Goal: Task Accomplishment & Management: Use online tool/utility

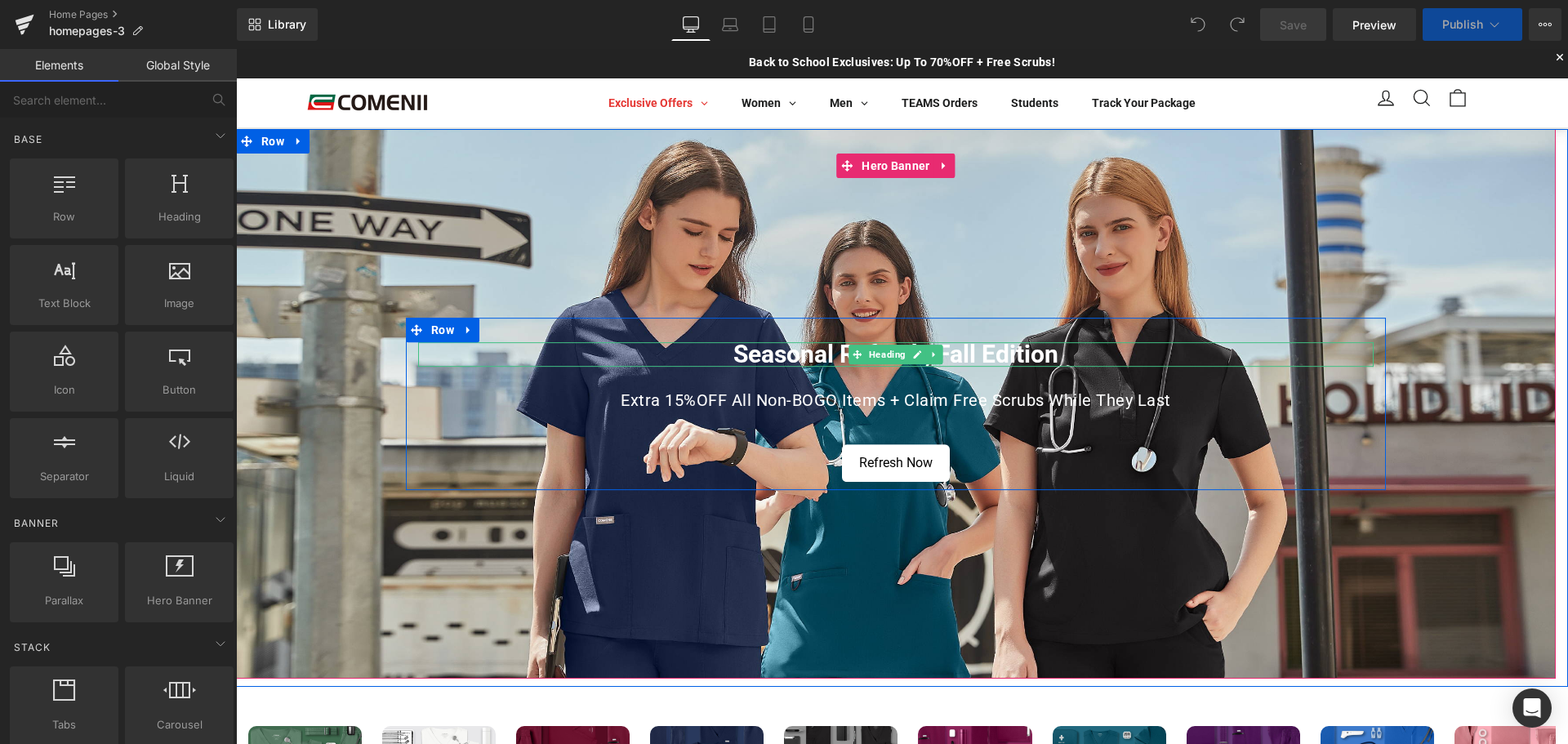
click at [835, 355] on h1 "Seasonal Refresh, Fall Edition" at bounding box center [895, 354] width 955 height 24
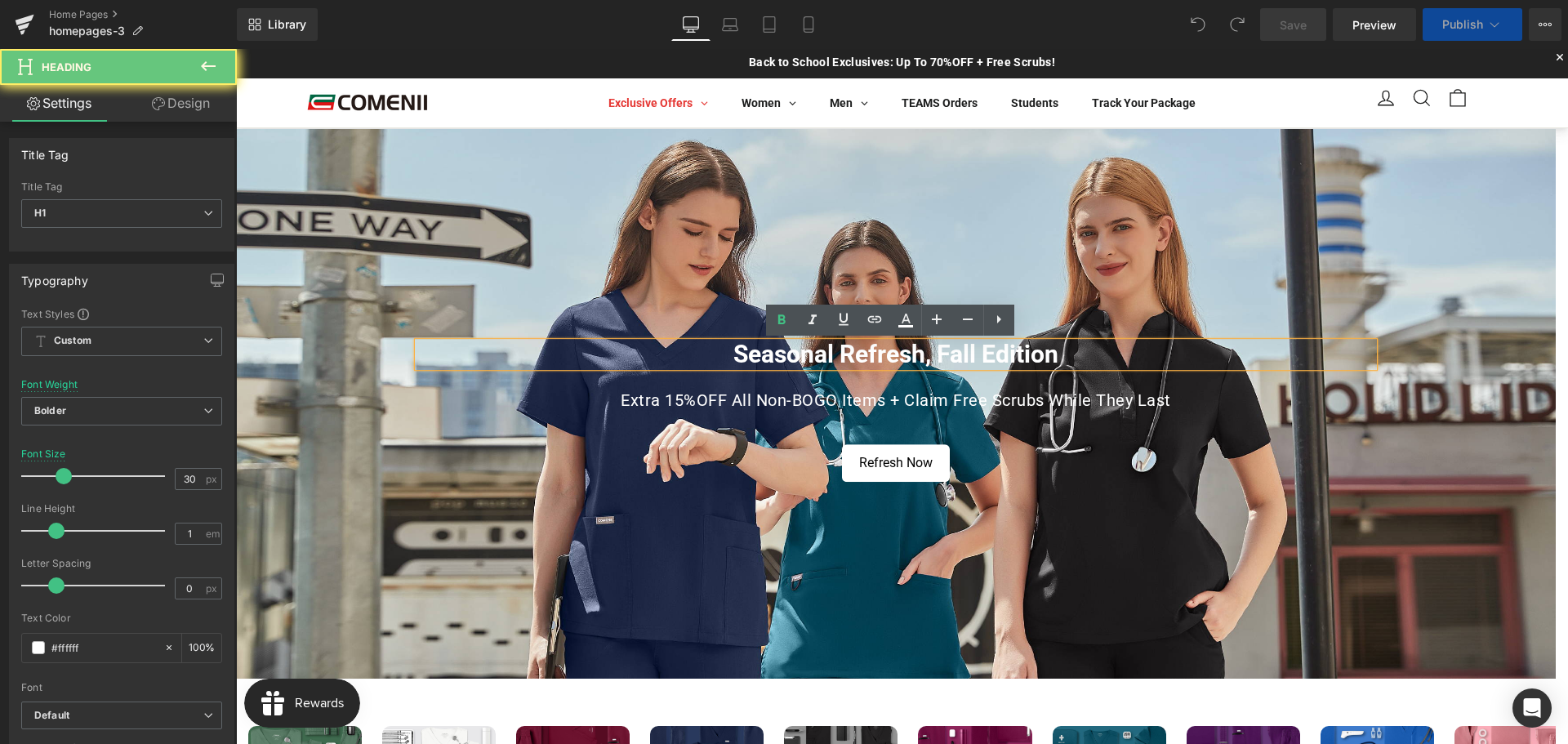
click at [815, 355] on h1 "Seasonal Refresh, Fall Edition" at bounding box center [895, 354] width 955 height 24
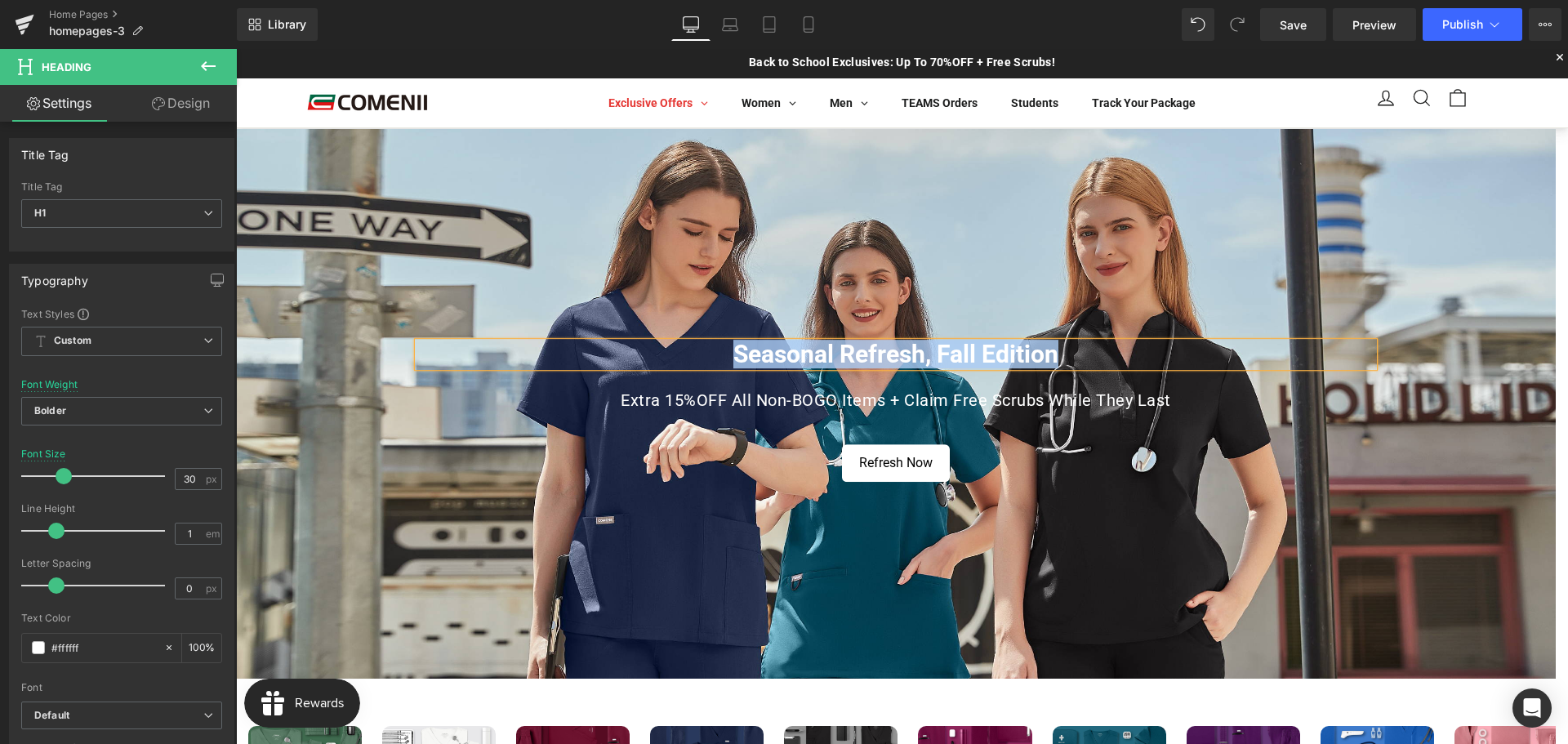
paste div
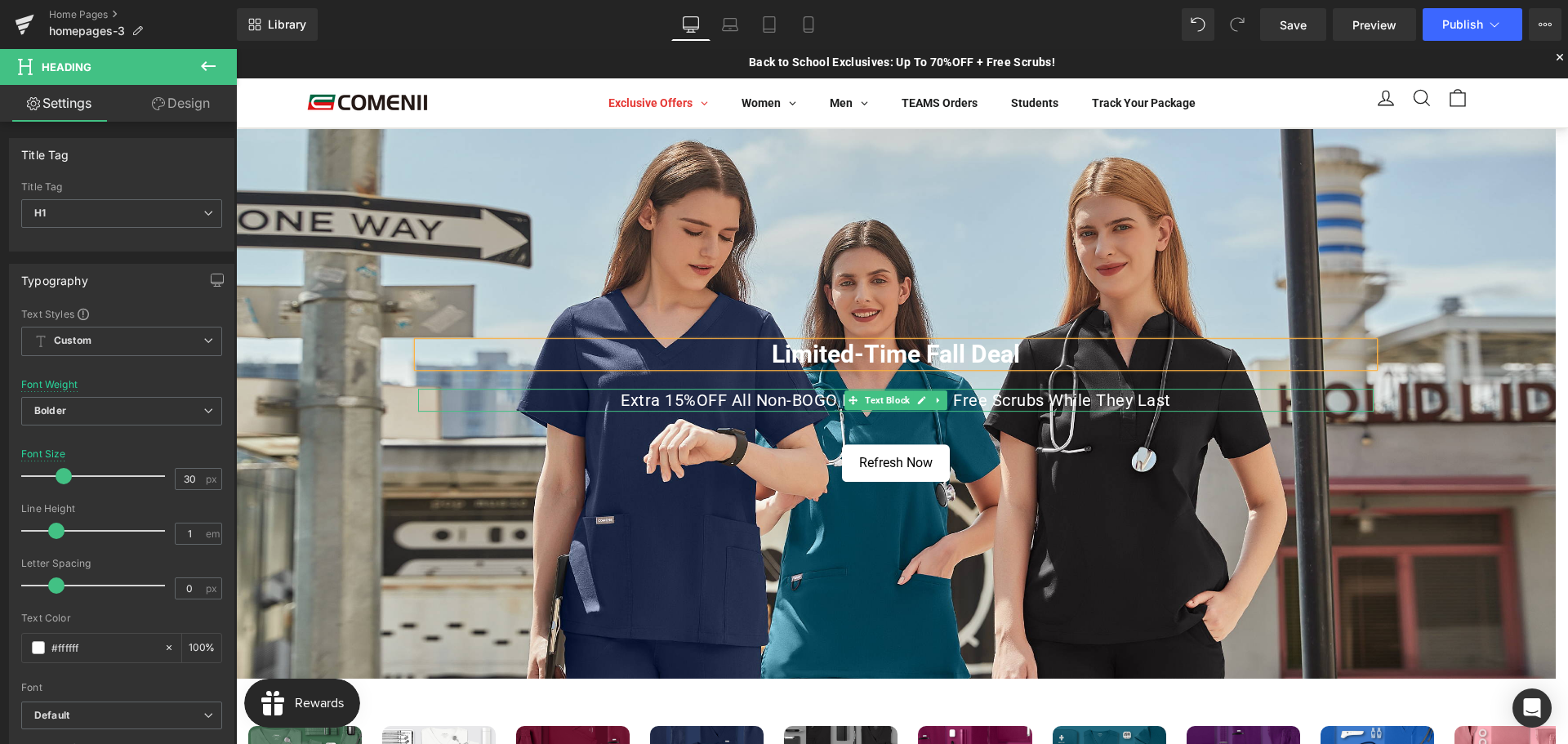
click at [787, 403] on p "Extra 15%OFF All Non-BOGO Items + Claim Free Scrubs While They Last" at bounding box center [895, 399] width 955 height 22
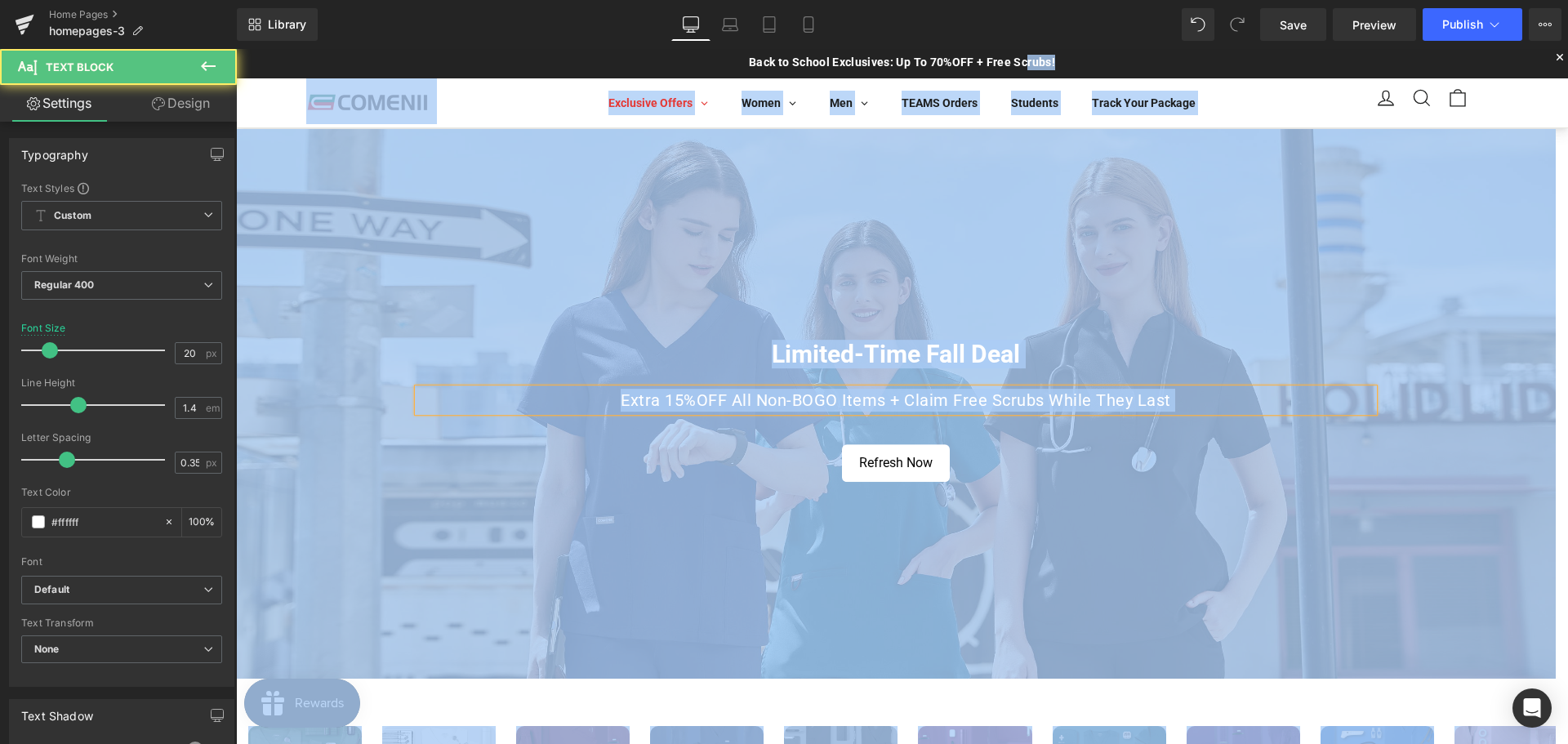
click at [796, 403] on p "Extra 15%OFF All Non-BOGO Items + Claim Free Scrubs While They Last" at bounding box center [895, 399] width 955 height 22
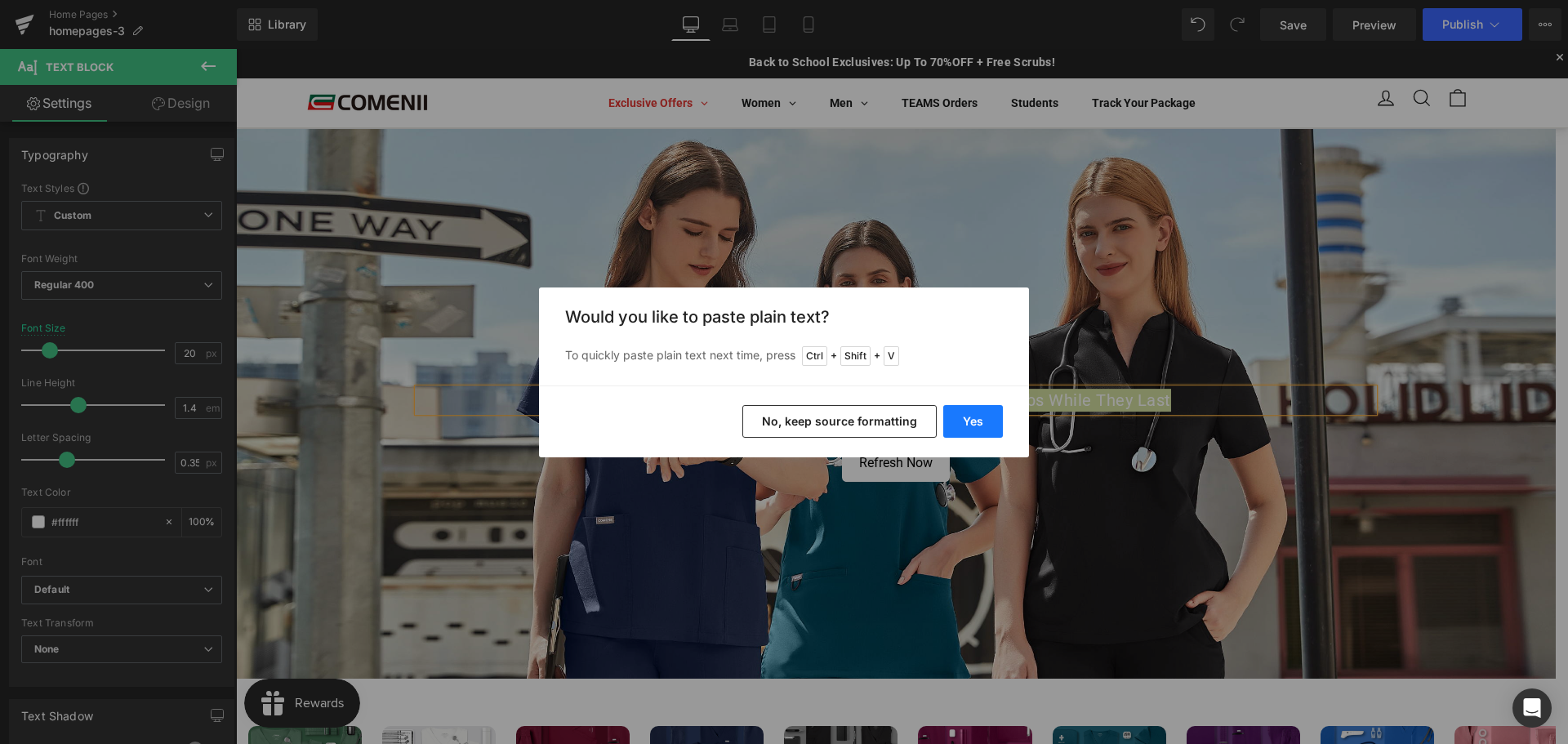
click at [967, 426] on button "Yes" at bounding box center [973, 421] width 59 height 32
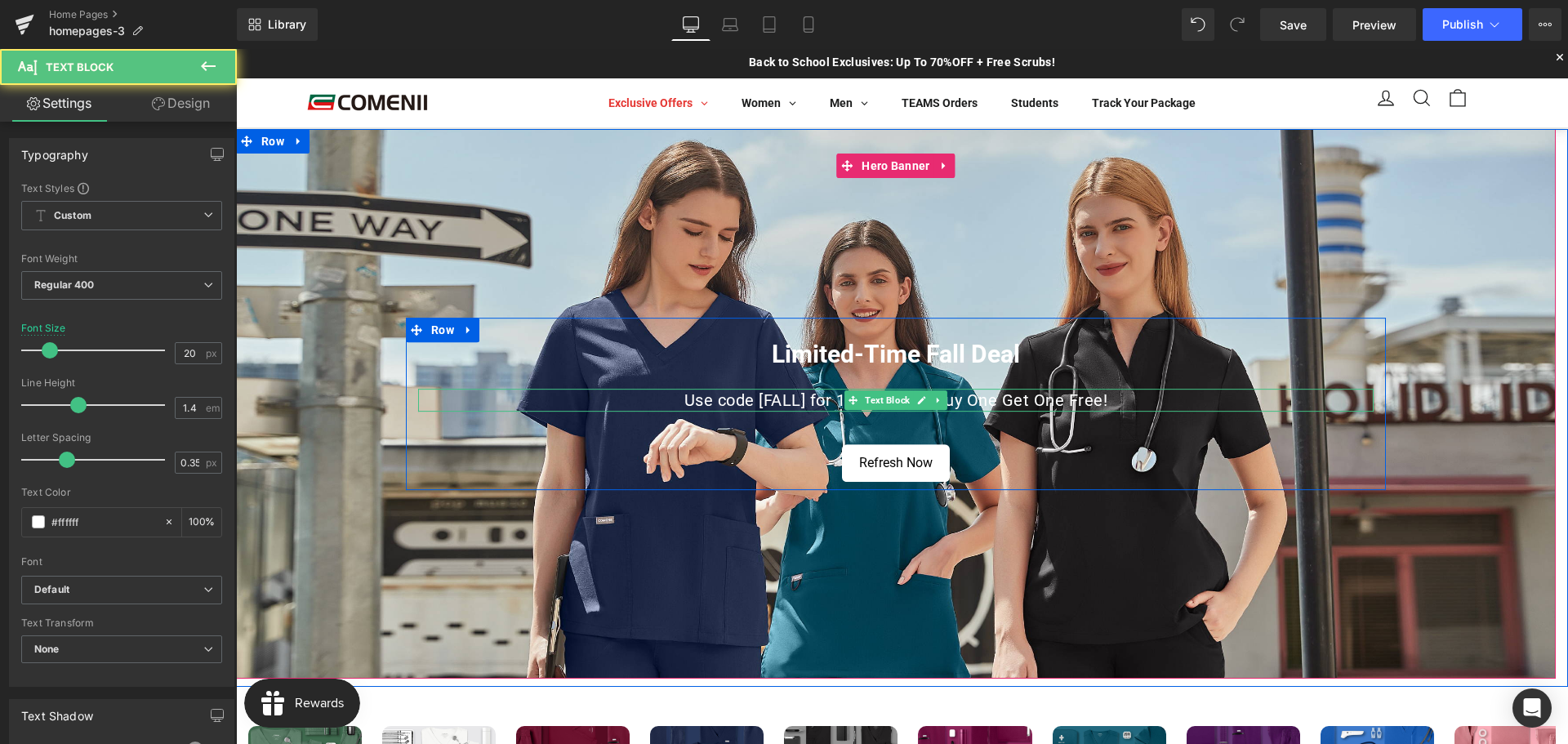
click at [754, 402] on p "Use code [FALL] for 15% OFF + + Buy One Get One Free!" at bounding box center [895, 399] width 955 height 22
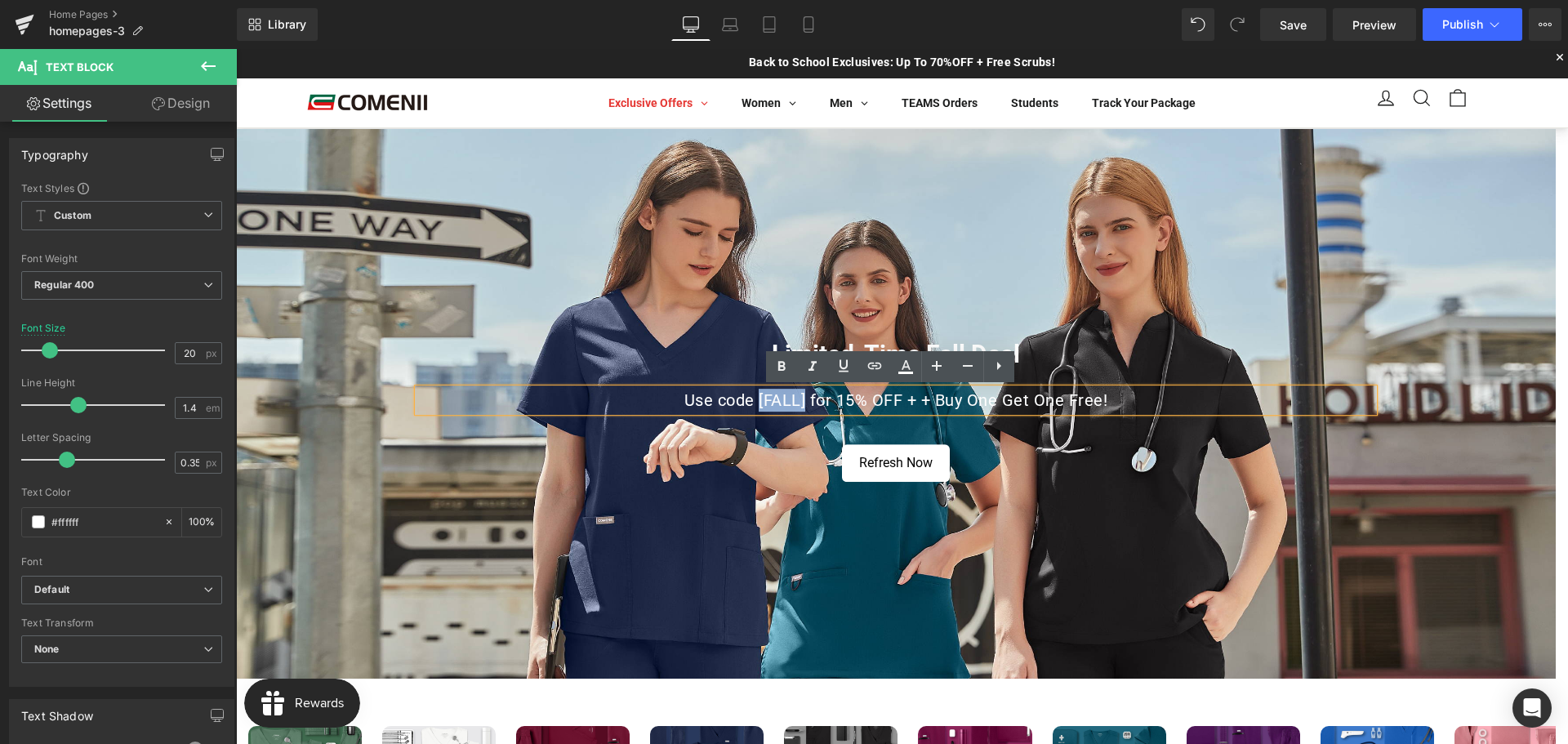
drag, startPoint x: 753, startPoint y: 399, endPoint x: 799, endPoint y: 399, distance: 46.0
click at [799, 399] on p "Use code [FALL] for 15% OFF + + Buy One Get One Free!" at bounding box center [895, 399] width 955 height 22
click at [781, 405] on p "Use code [FALL] for 15% OFF + + Buy One Get One Free!" at bounding box center [895, 399] width 955 height 22
click at [821, 22] on link "Mobile" at bounding box center [808, 24] width 40 height 32
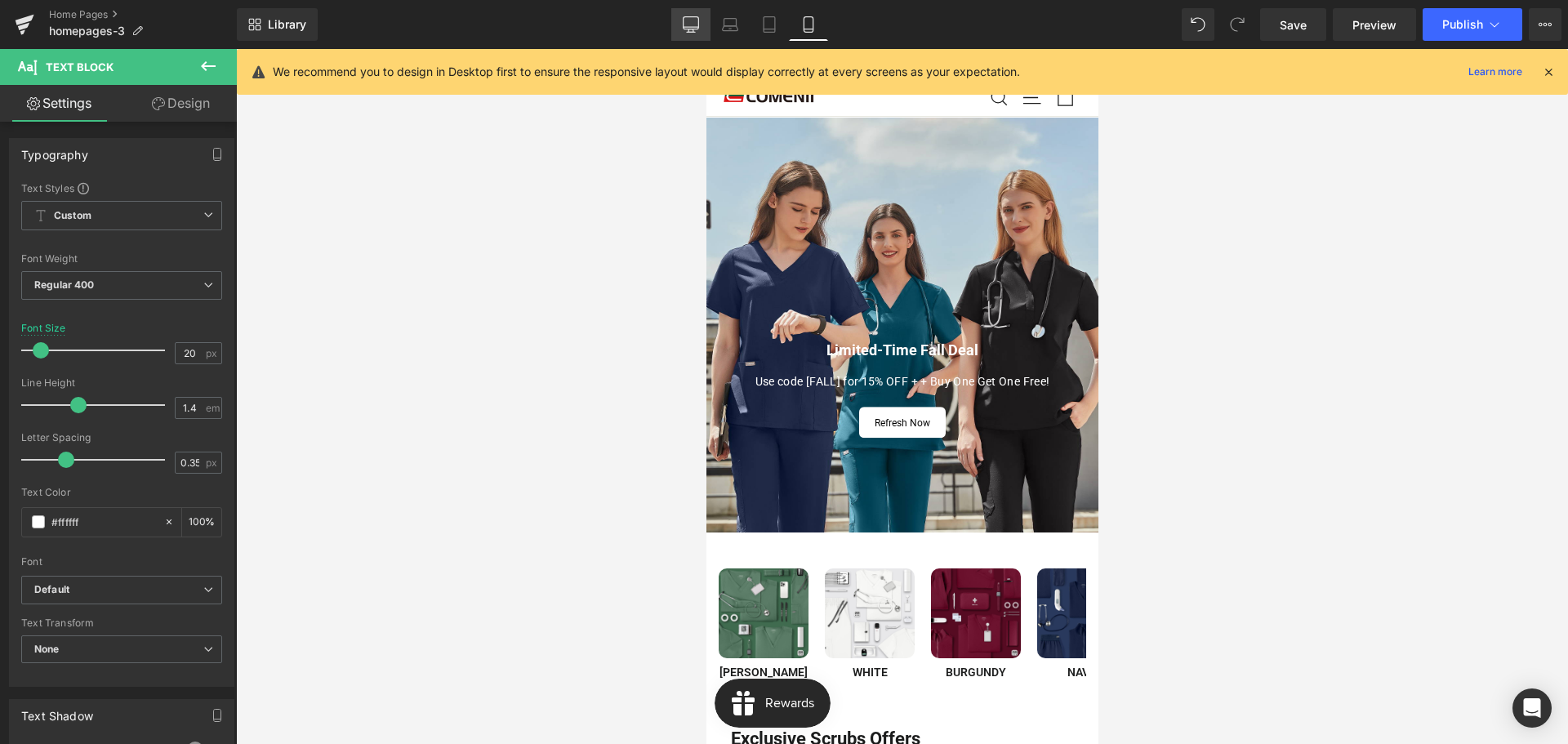
click at [696, 26] on icon at bounding box center [690, 24] width 16 height 16
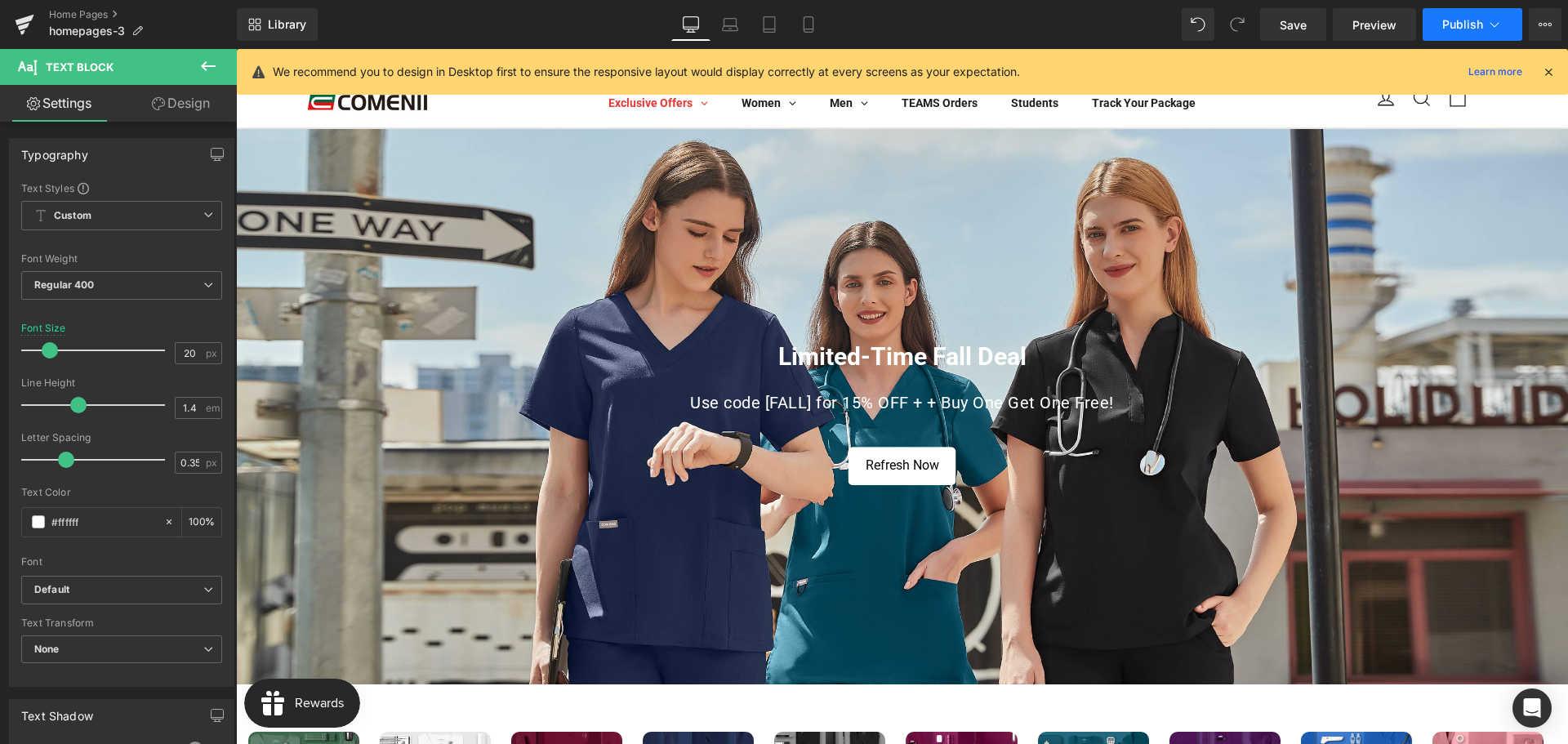
click at [1465, 16] on button "Publish" at bounding box center [1472, 24] width 100 height 32
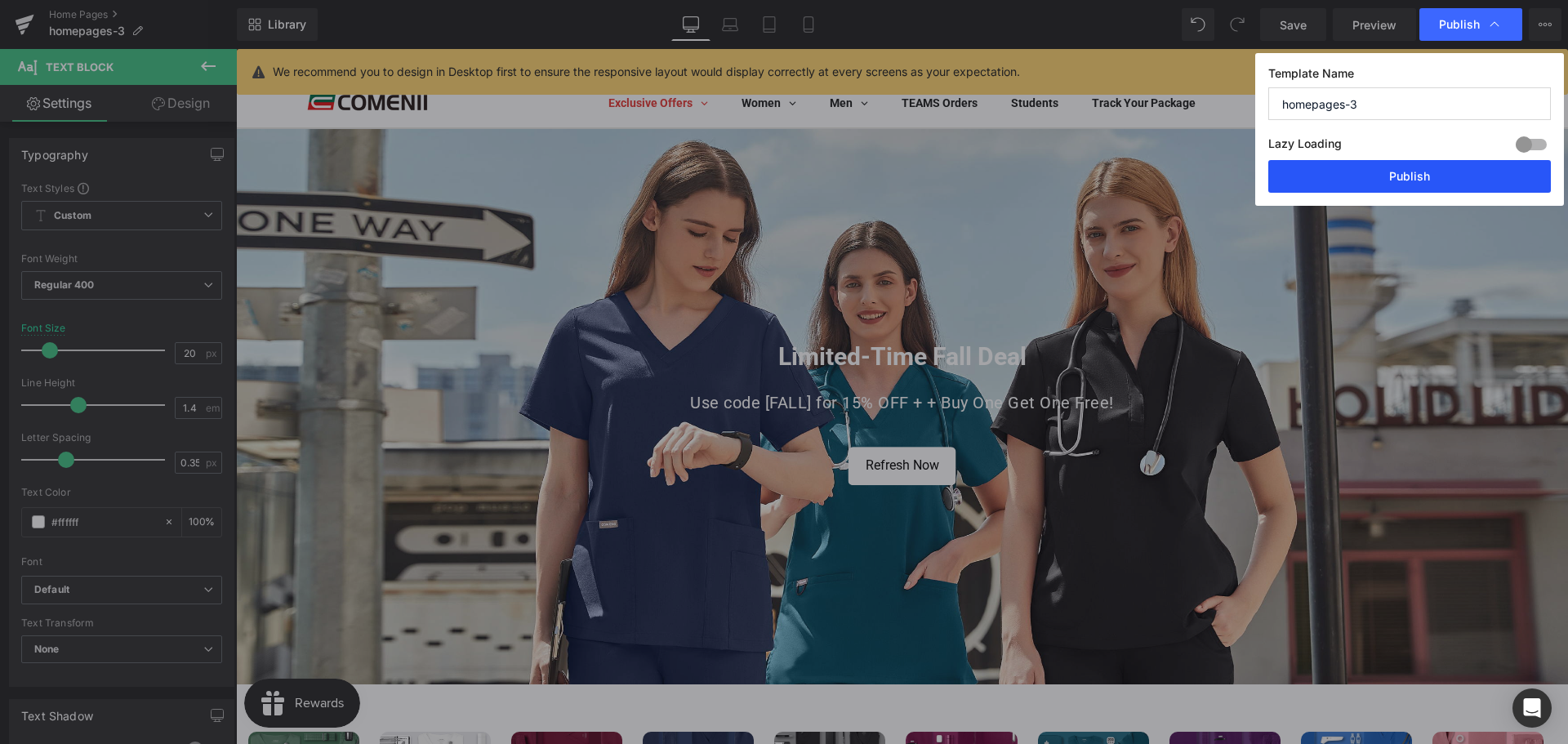
click at [1413, 180] on button "Publish" at bounding box center [1409, 176] width 282 height 32
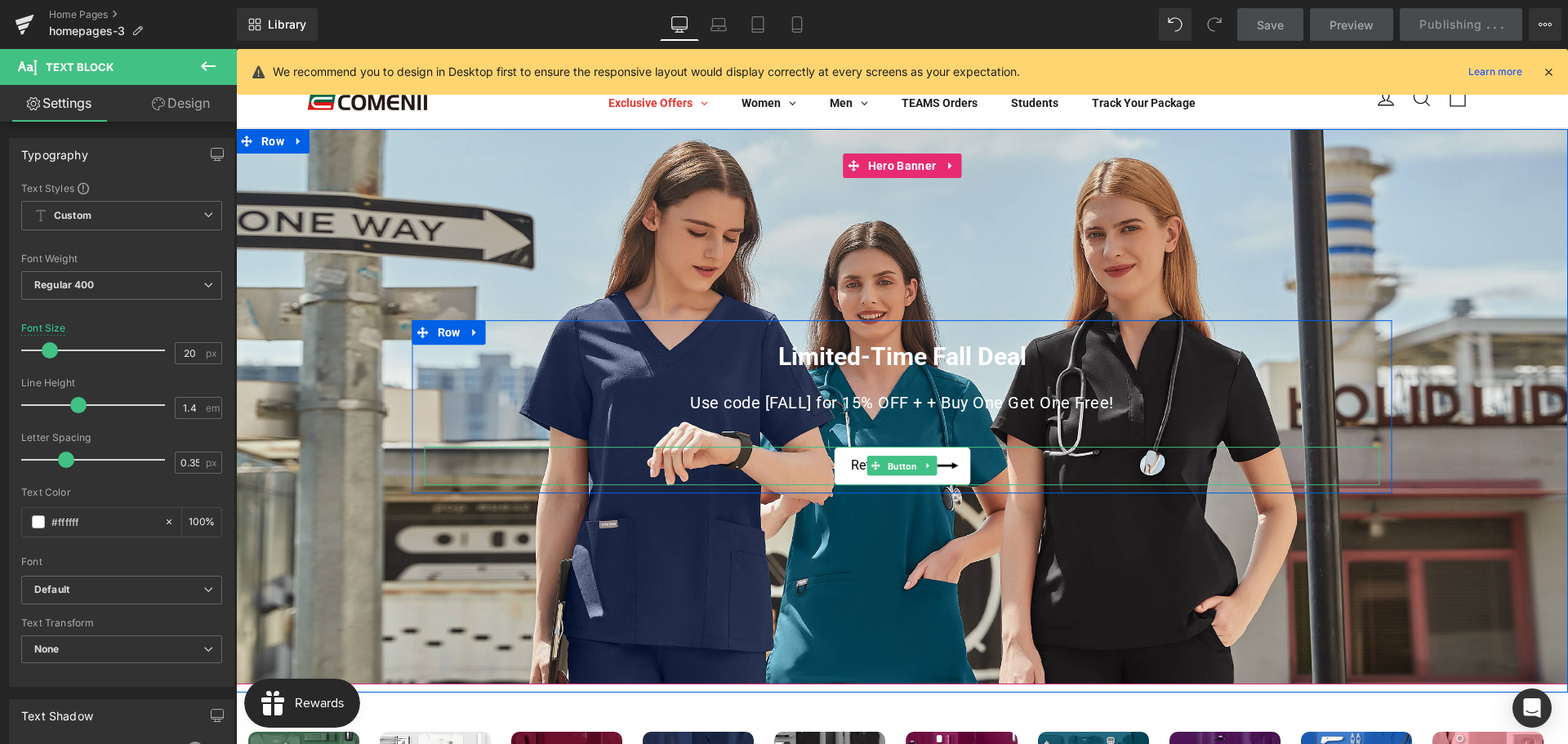
click at [907, 468] on span "Button" at bounding box center [902, 467] width 36 height 20
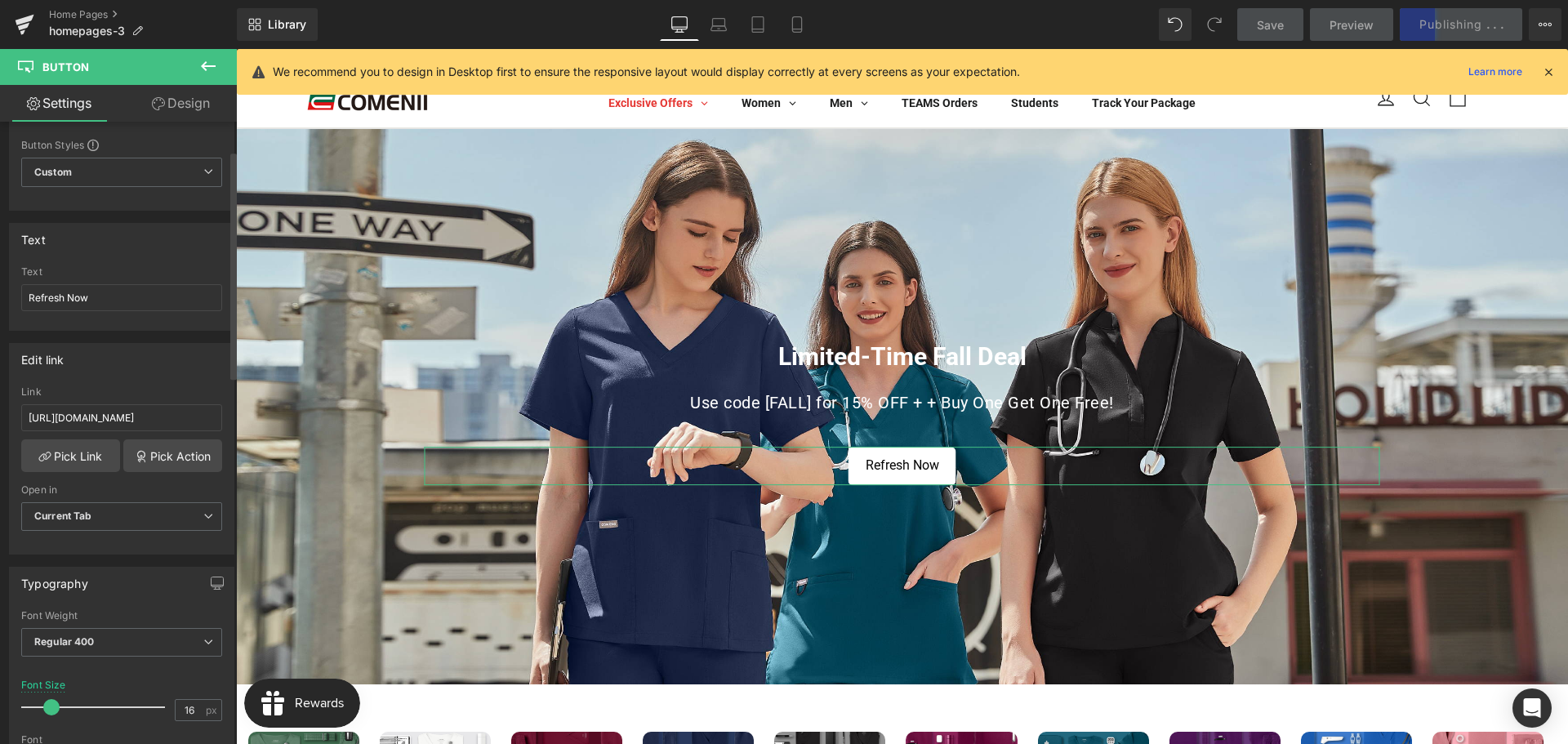
scroll to position [82, 0]
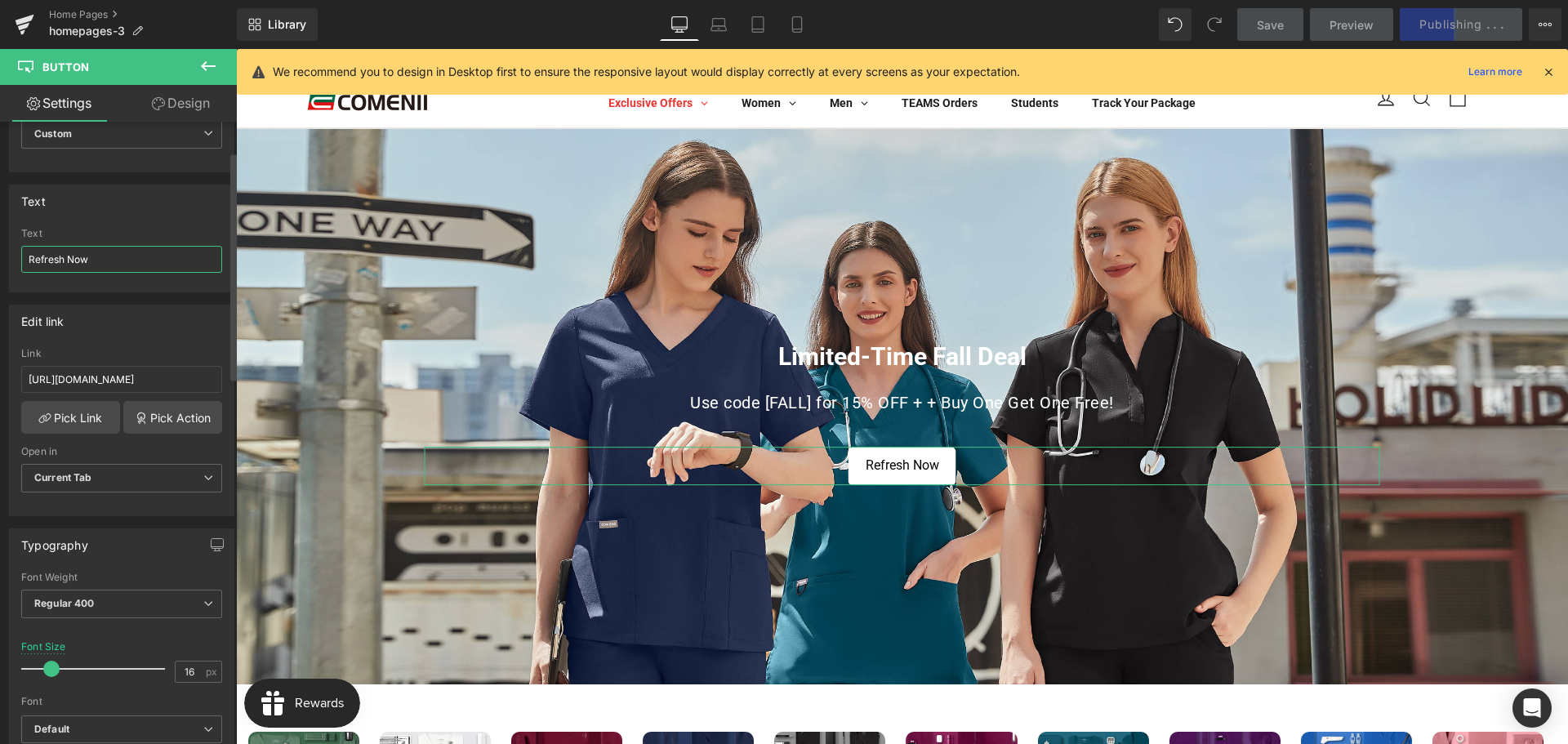
click at [119, 258] on input "Refresh Now" at bounding box center [121, 259] width 200 height 27
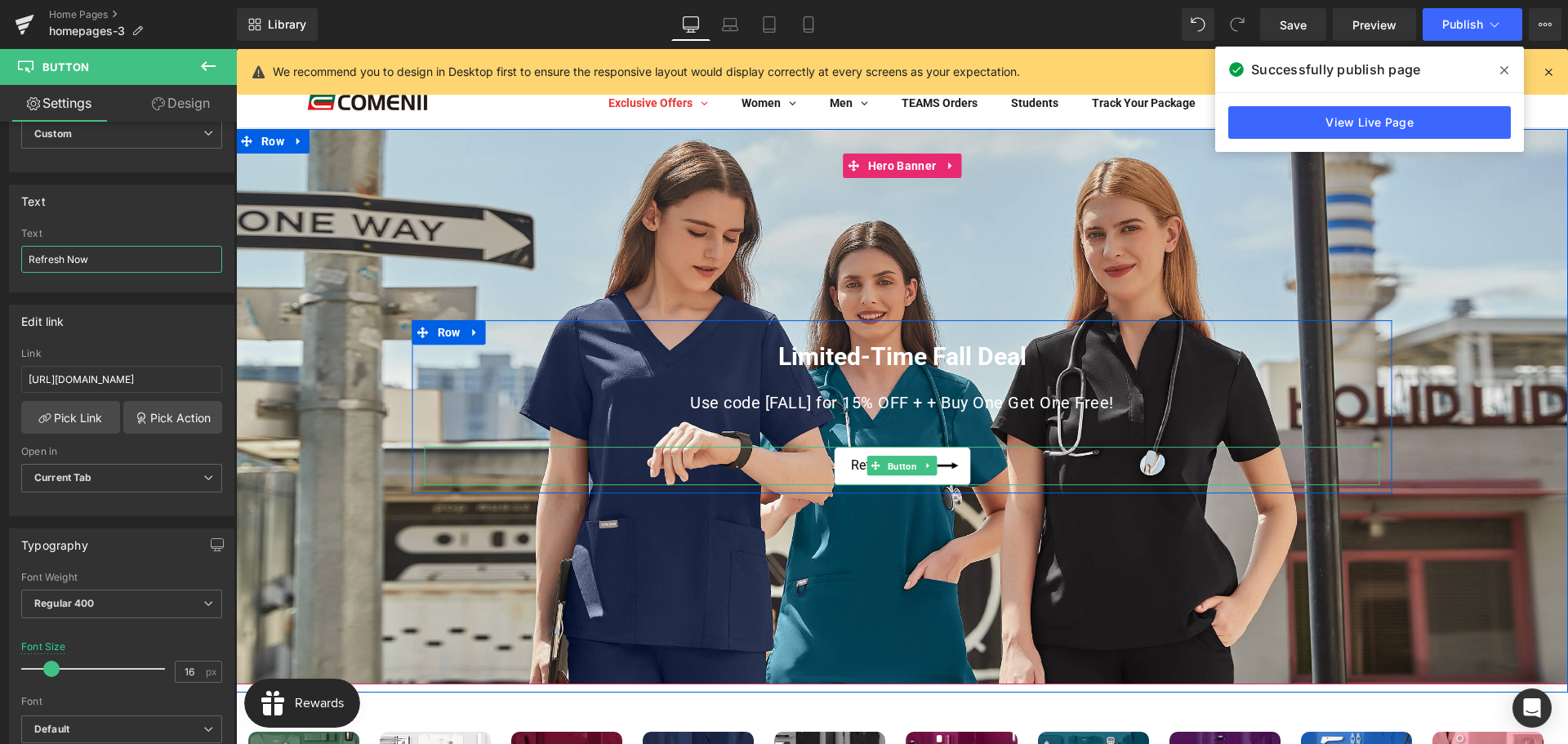
click at [884, 470] on span "Button" at bounding box center [902, 467] width 36 height 20
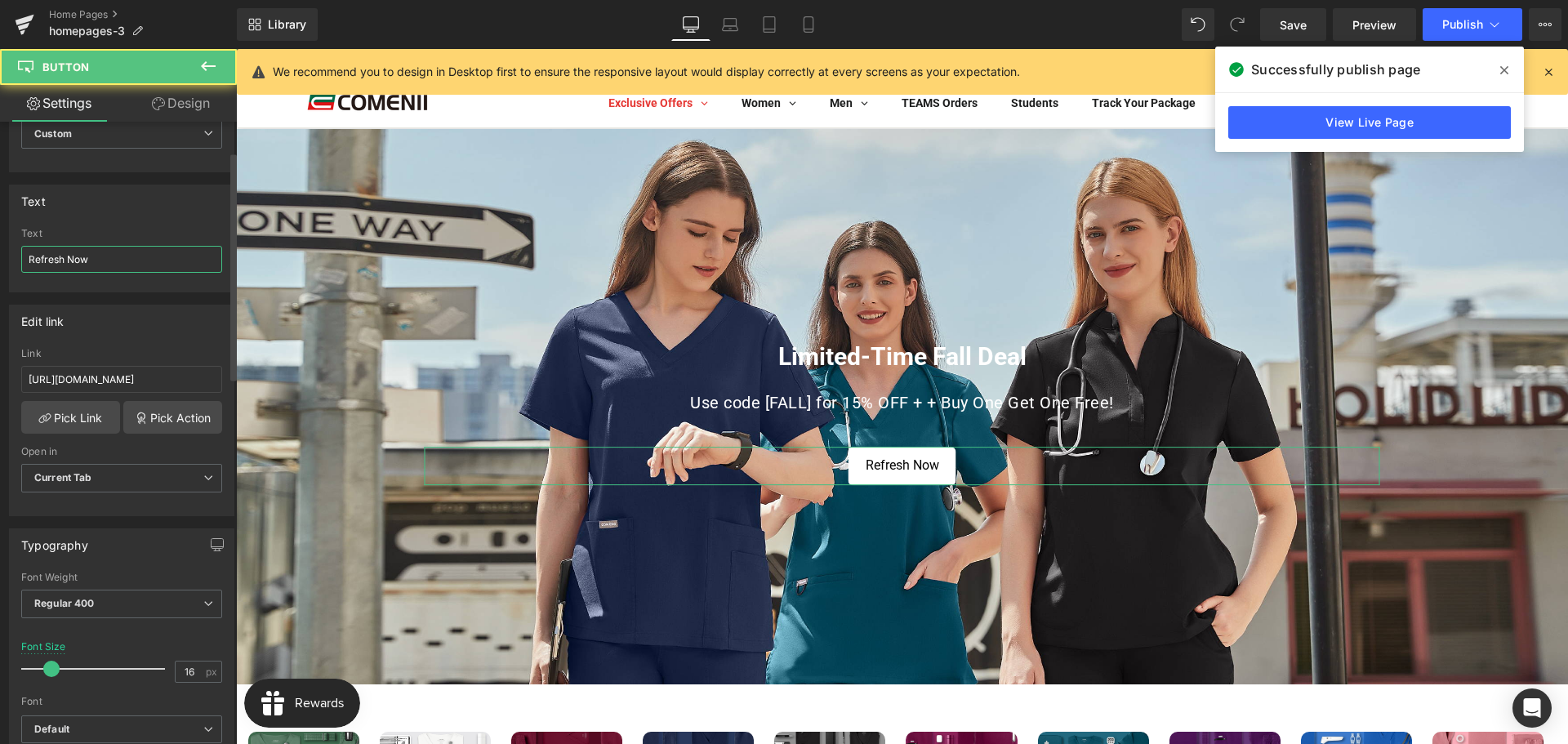
click at [148, 267] on input "Refresh Now" at bounding box center [121, 259] width 200 height 27
paste input "SHOP"
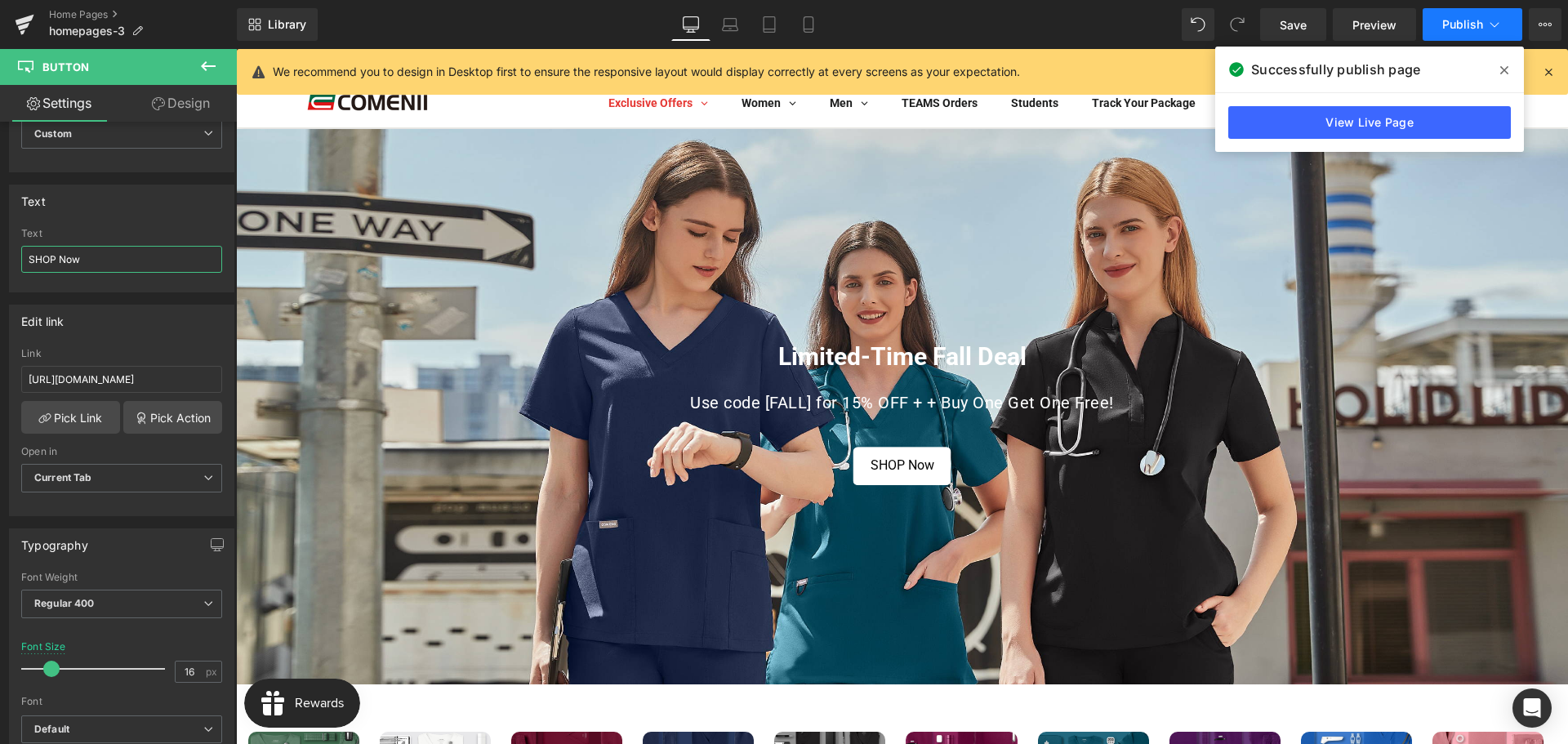
type input "SHOP Now"
click at [1447, 25] on span "Publish" at bounding box center [1462, 24] width 40 height 13
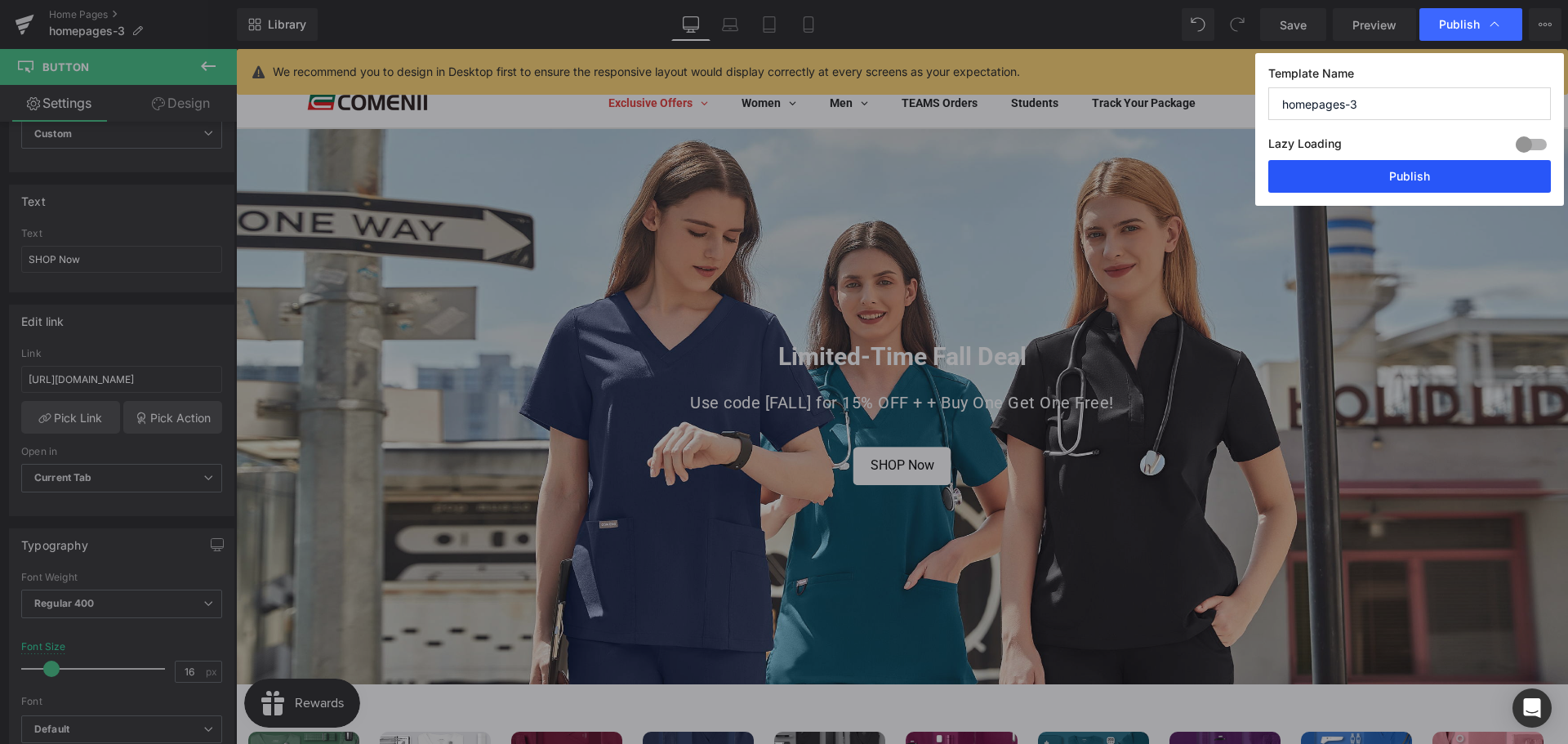
click at [1400, 178] on button "Publish" at bounding box center [1409, 176] width 282 height 32
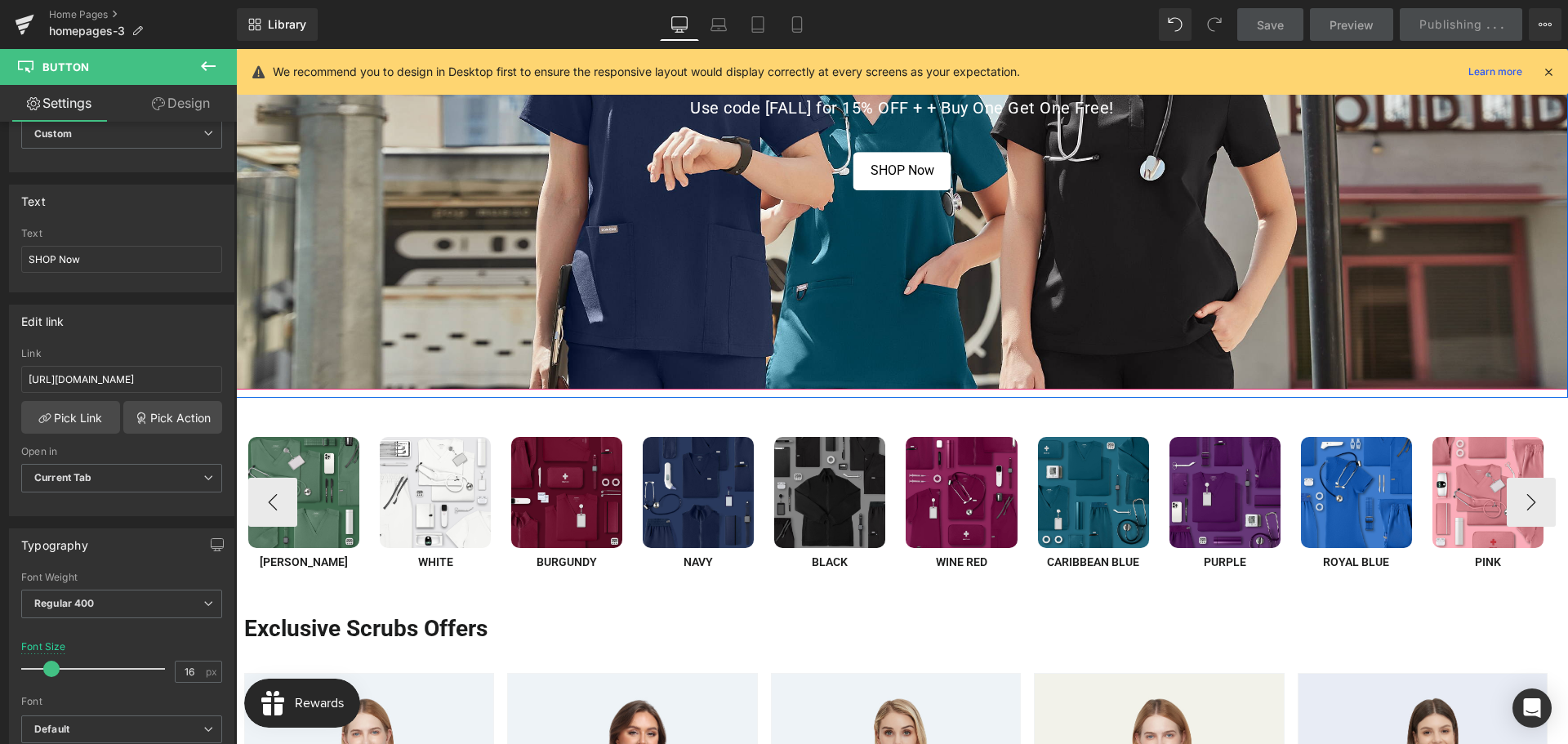
scroll to position [572, 0]
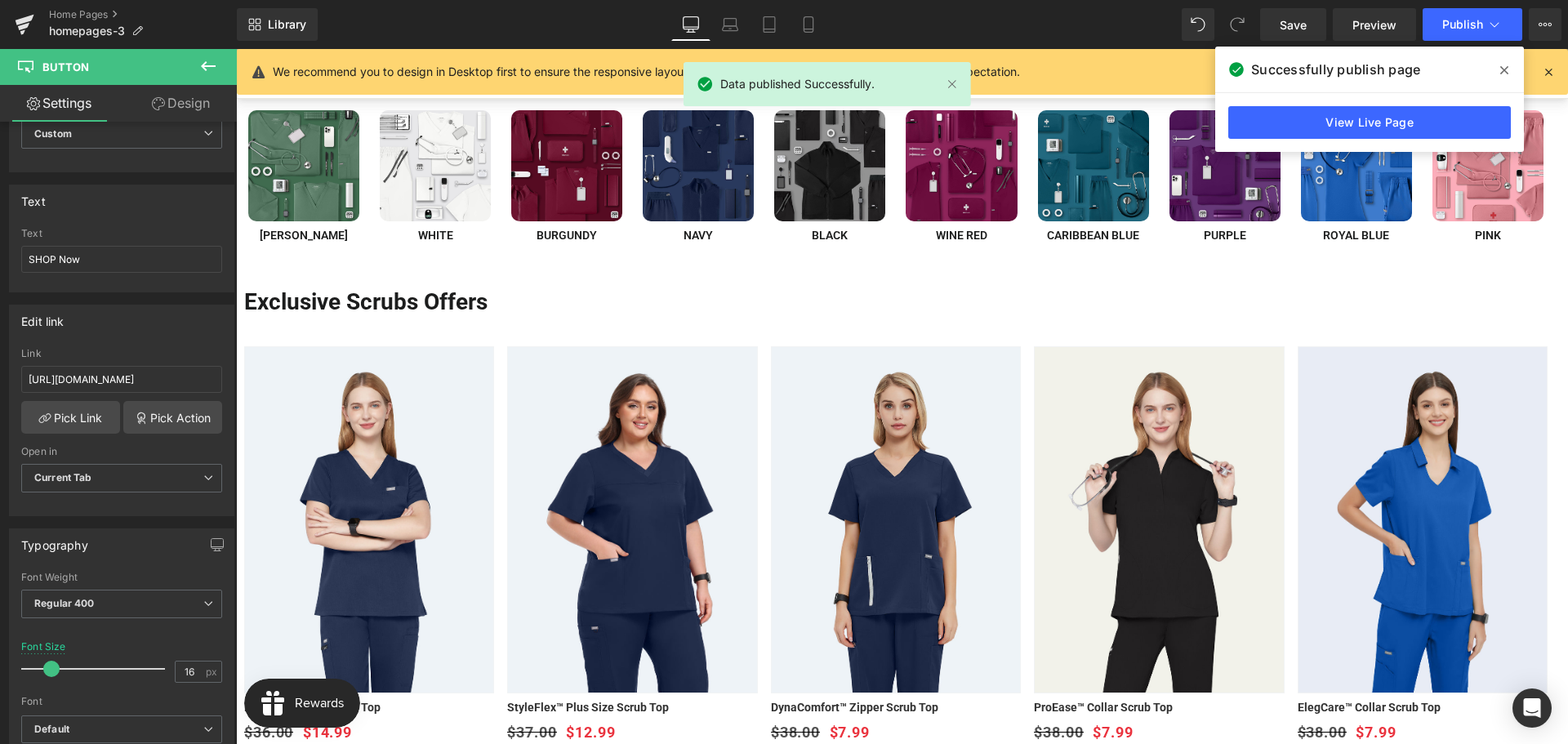
click at [1499, 71] on span at bounding box center [1503, 70] width 26 height 26
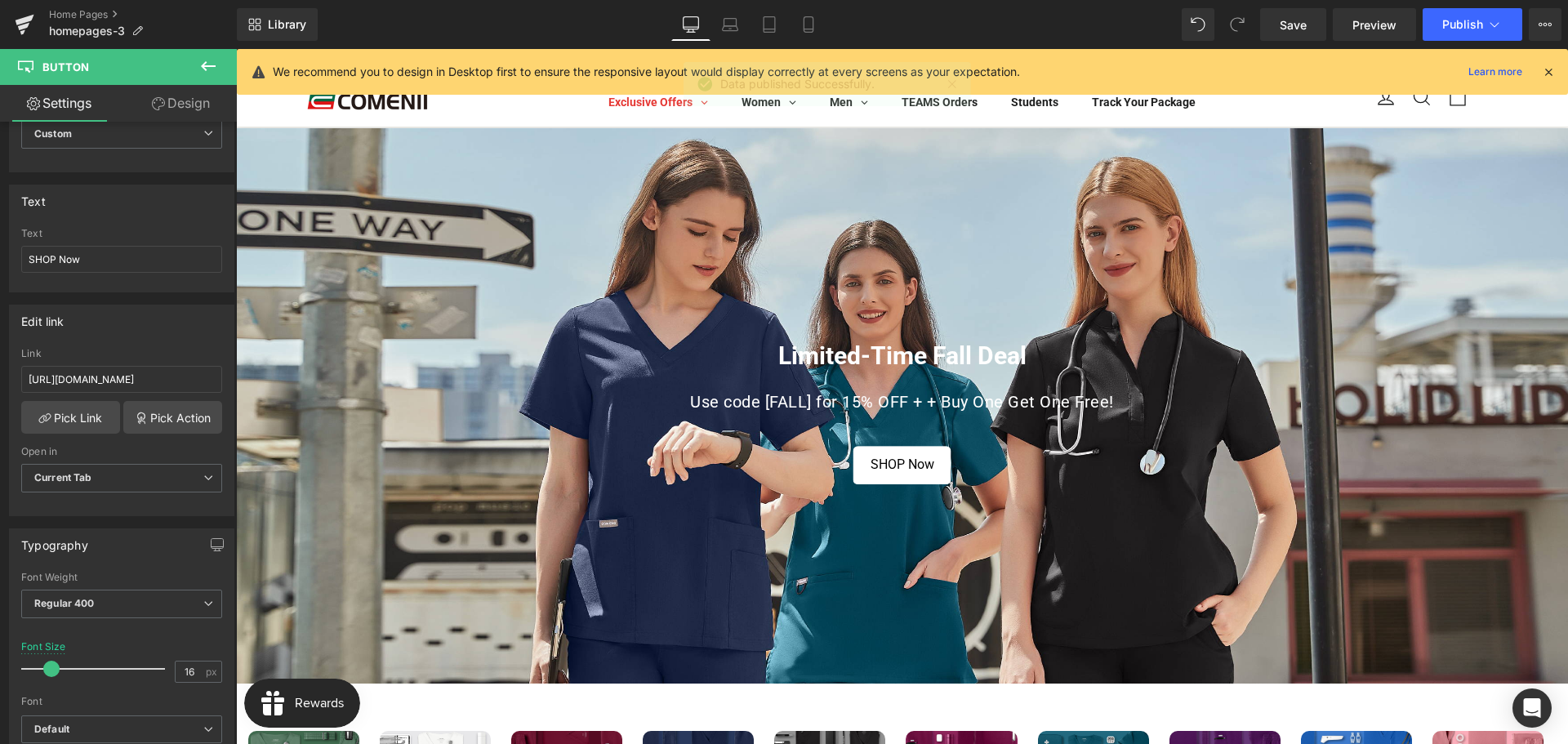
scroll to position [0, 0]
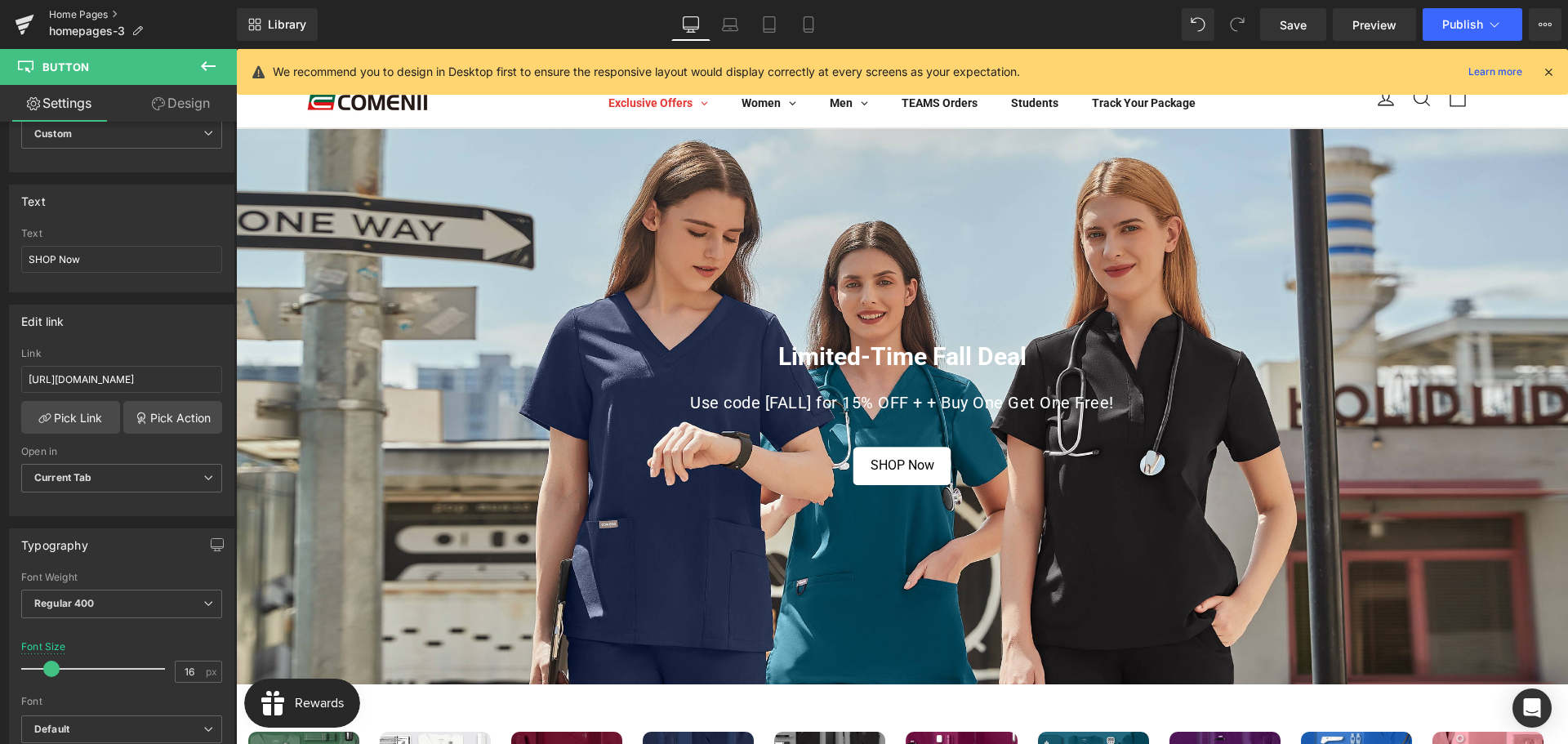
click at [87, 14] on link "Home Pages" at bounding box center [142, 14] width 188 height 13
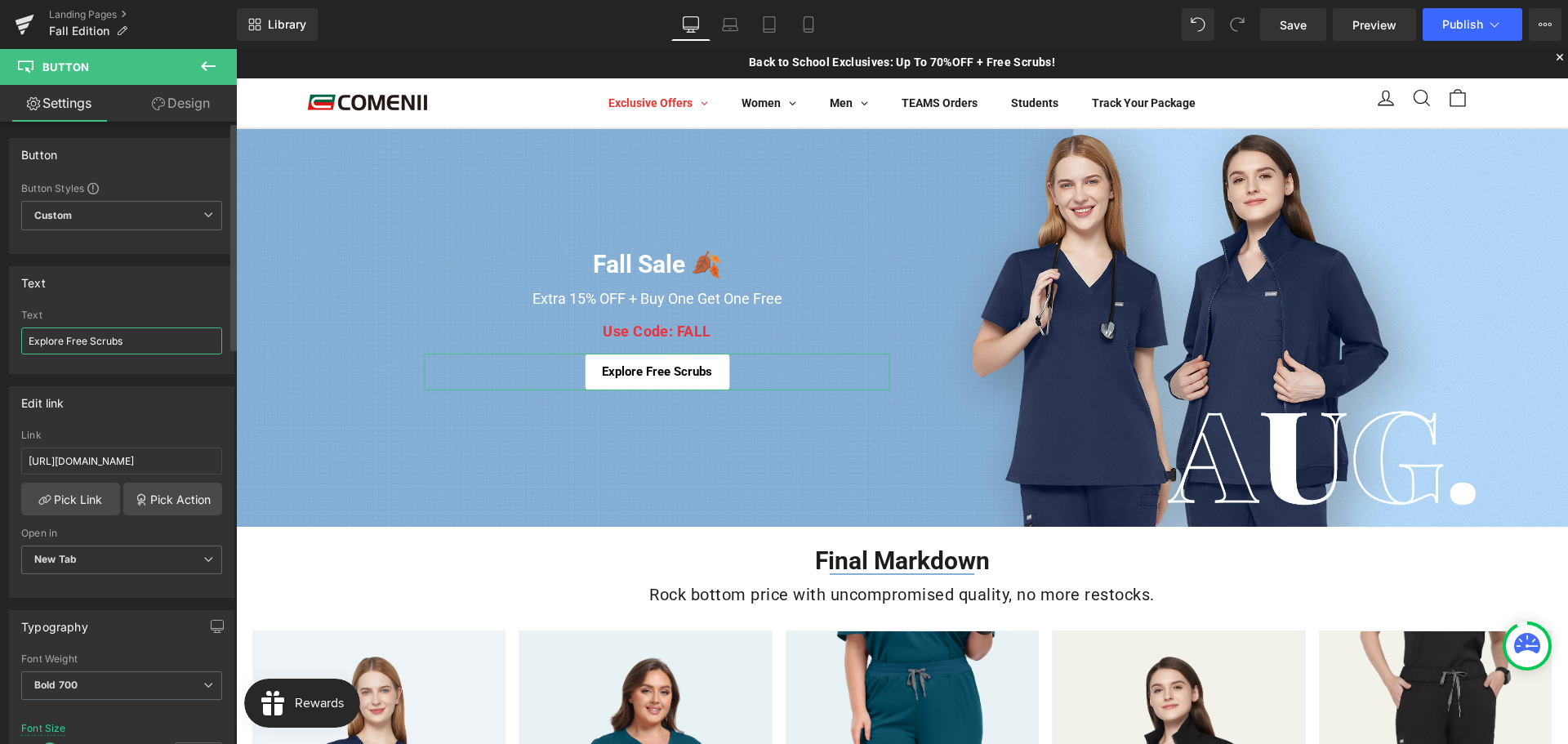
click at [141, 348] on input "Explore Free Scrubs" at bounding box center [121, 341] width 200 height 27
paste input "Shop BOGO Now"
click at [1464, 30] on span "Publish" at bounding box center [1462, 24] width 40 height 13
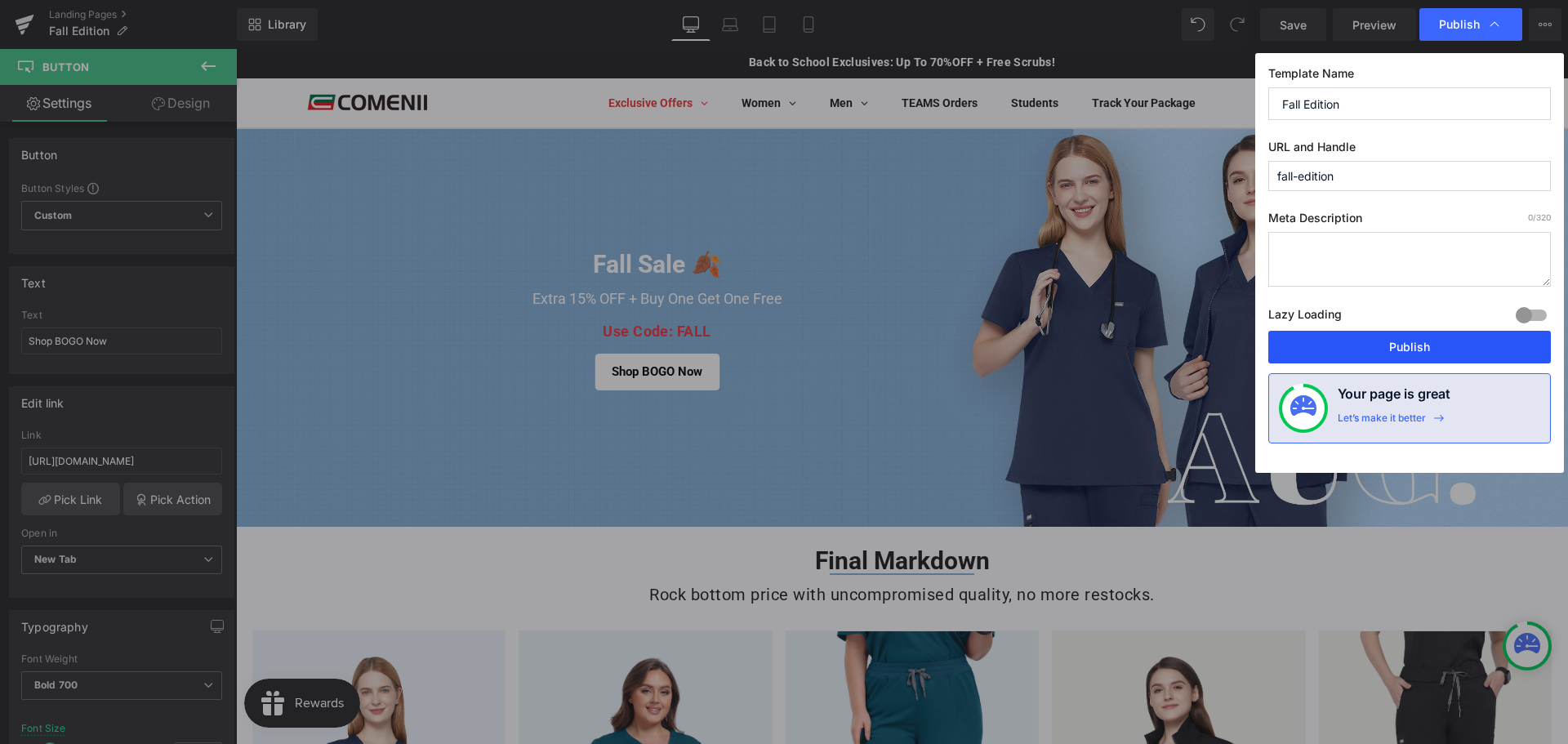
drag, startPoint x: 678, startPoint y: 309, endPoint x: 1368, endPoint y: 345, distance: 690.9
click at [1368, 345] on button "Publish" at bounding box center [1409, 347] width 282 height 32
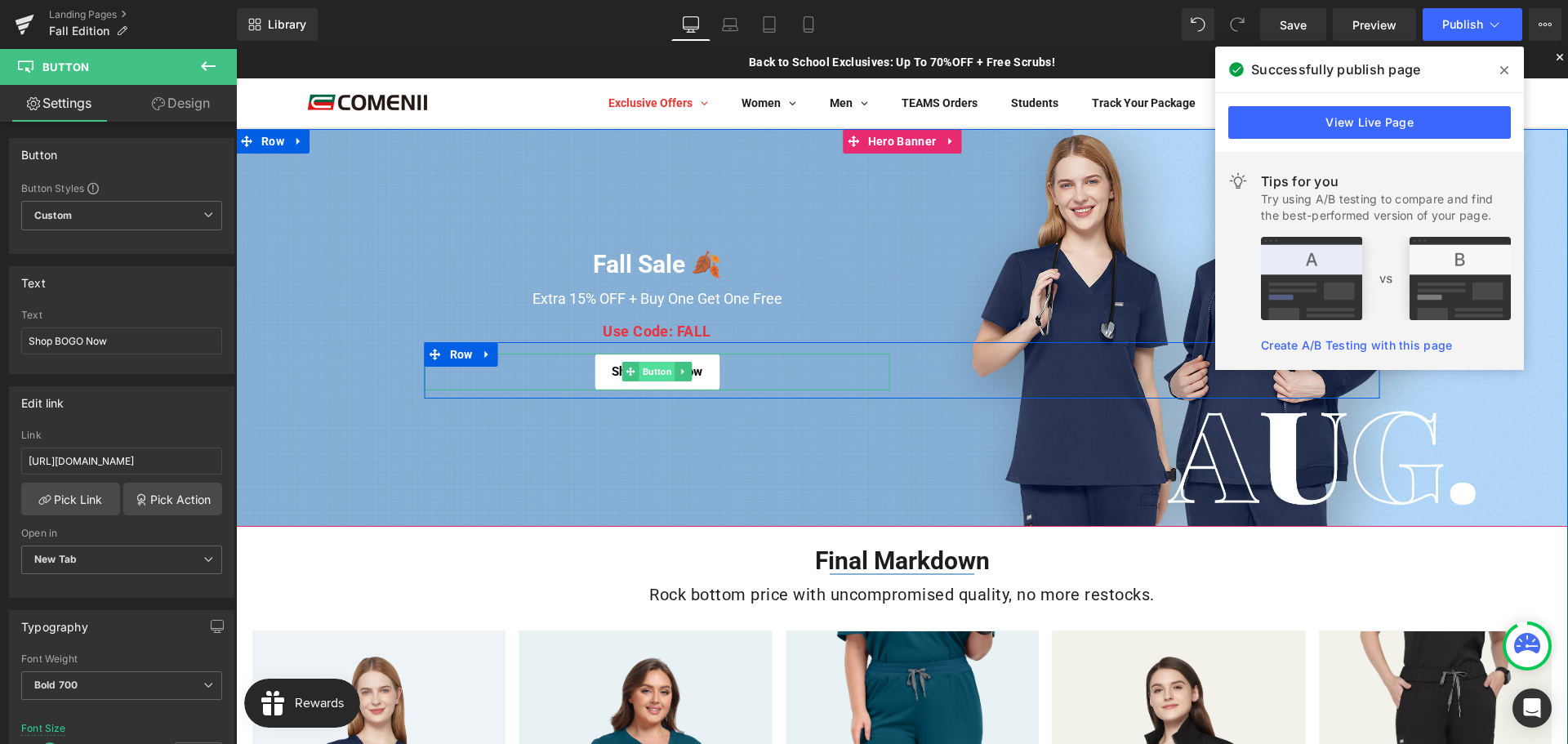
click at [647, 371] on span "Button" at bounding box center [657, 372] width 36 height 20
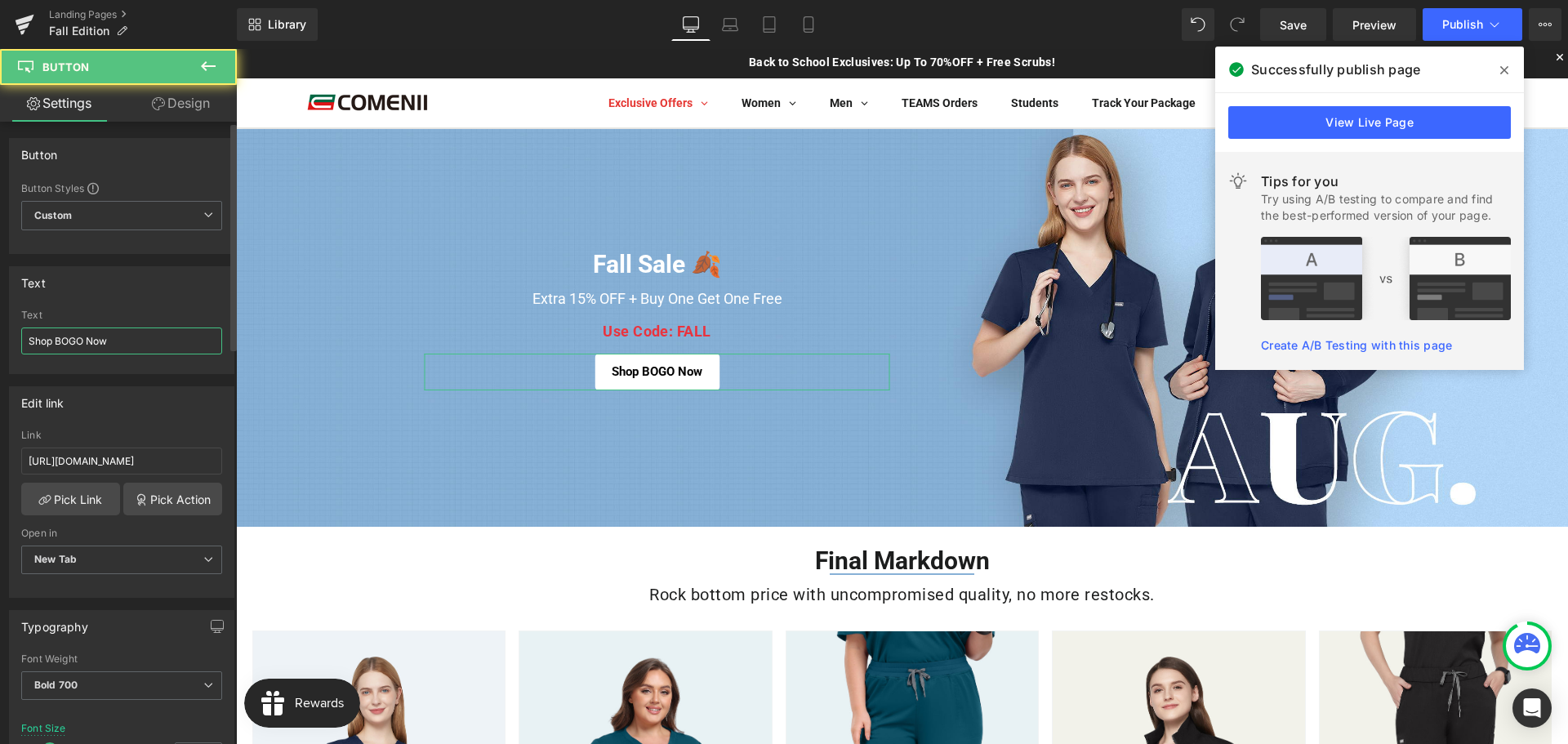
click at [135, 341] on input "Shop BOGO Now" at bounding box center [121, 341] width 200 height 27
paste input "uy One, Get One Free"
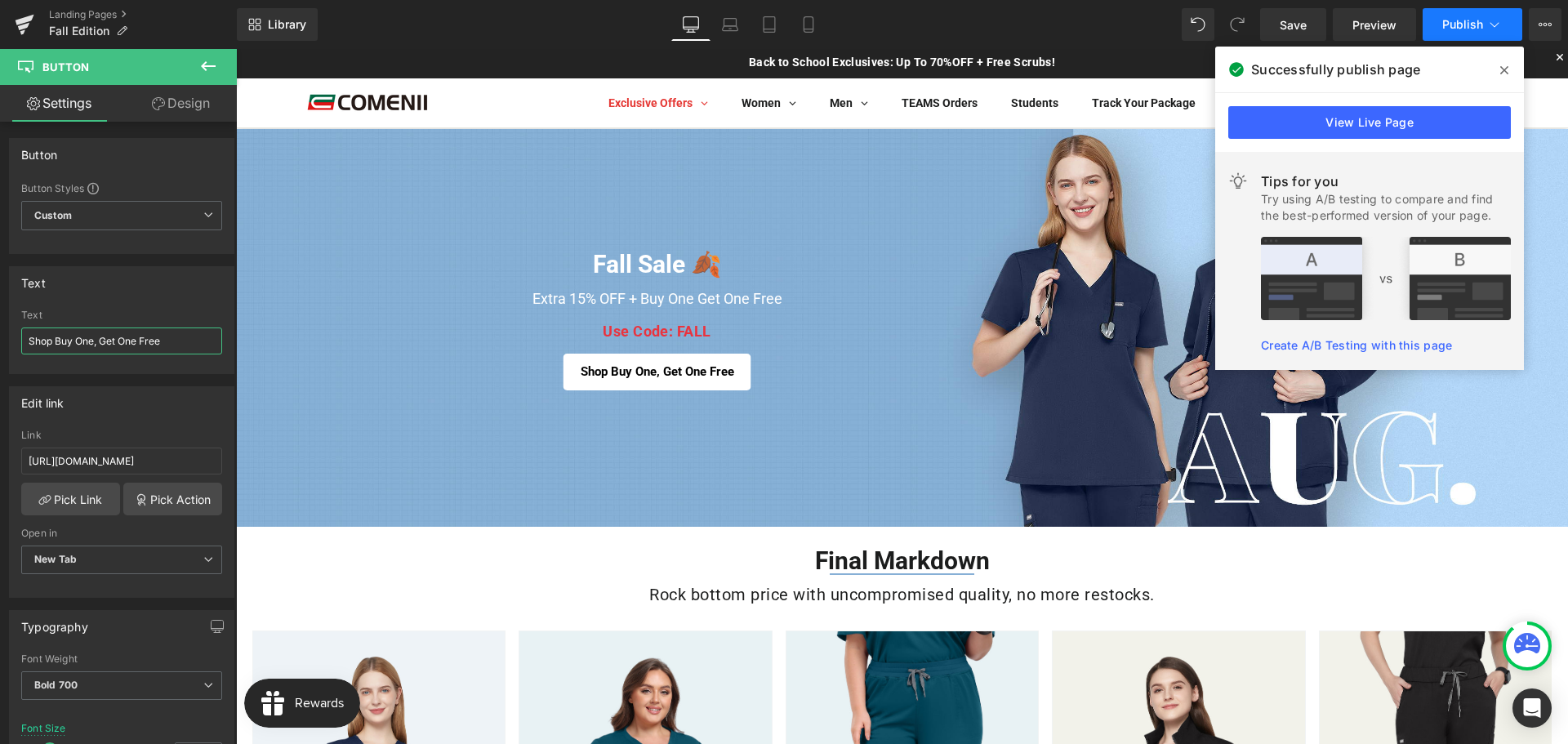
type input "Shop Buy One, Get One Free"
click at [1444, 25] on span "Publish" at bounding box center [1462, 24] width 40 height 13
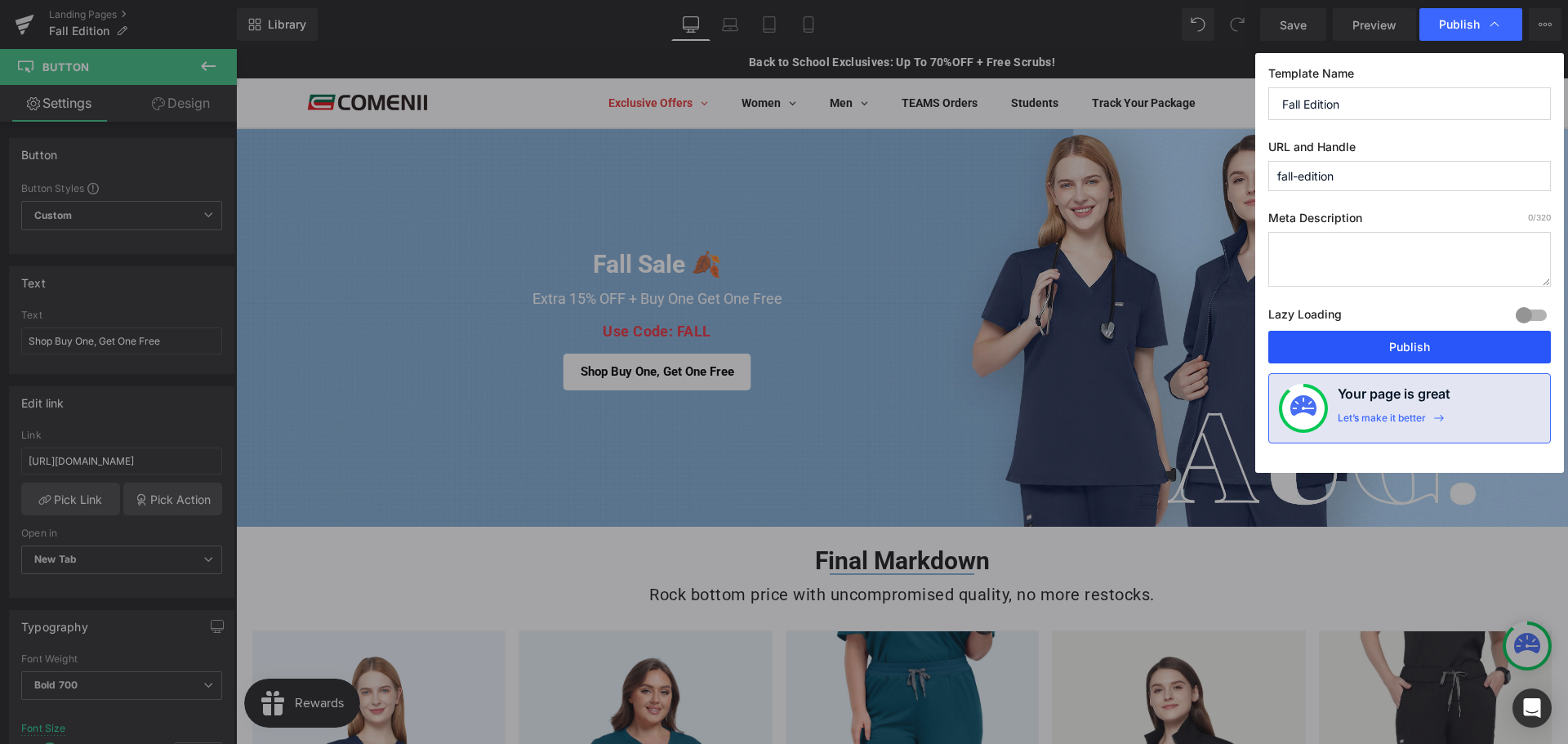
click at [1335, 354] on button "Publish" at bounding box center [1409, 347] width 282 height 32
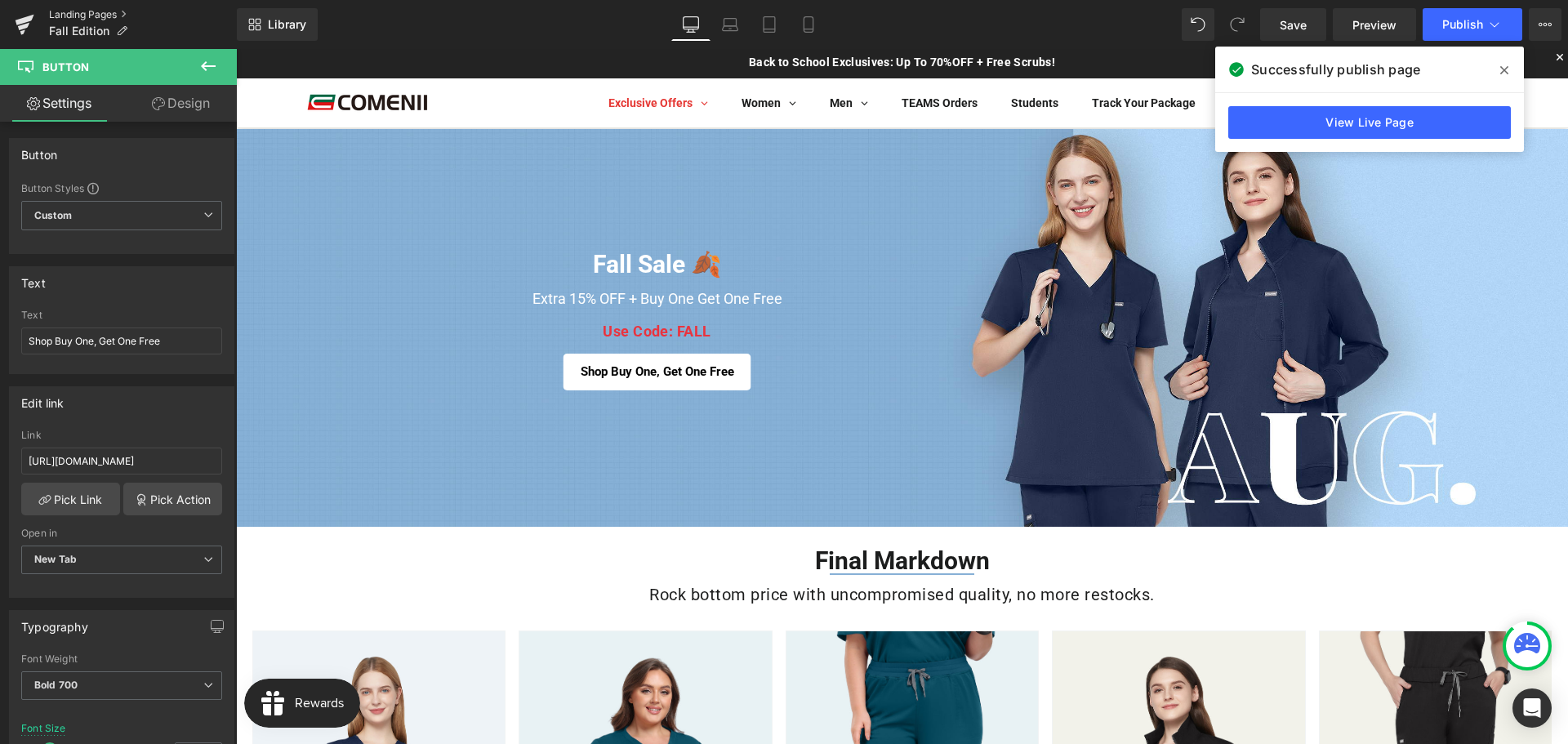
click at [98, 16] on link "Landing Pages" at bounding box center [142, 14] width 188 height 13
